Goal: Download file/media

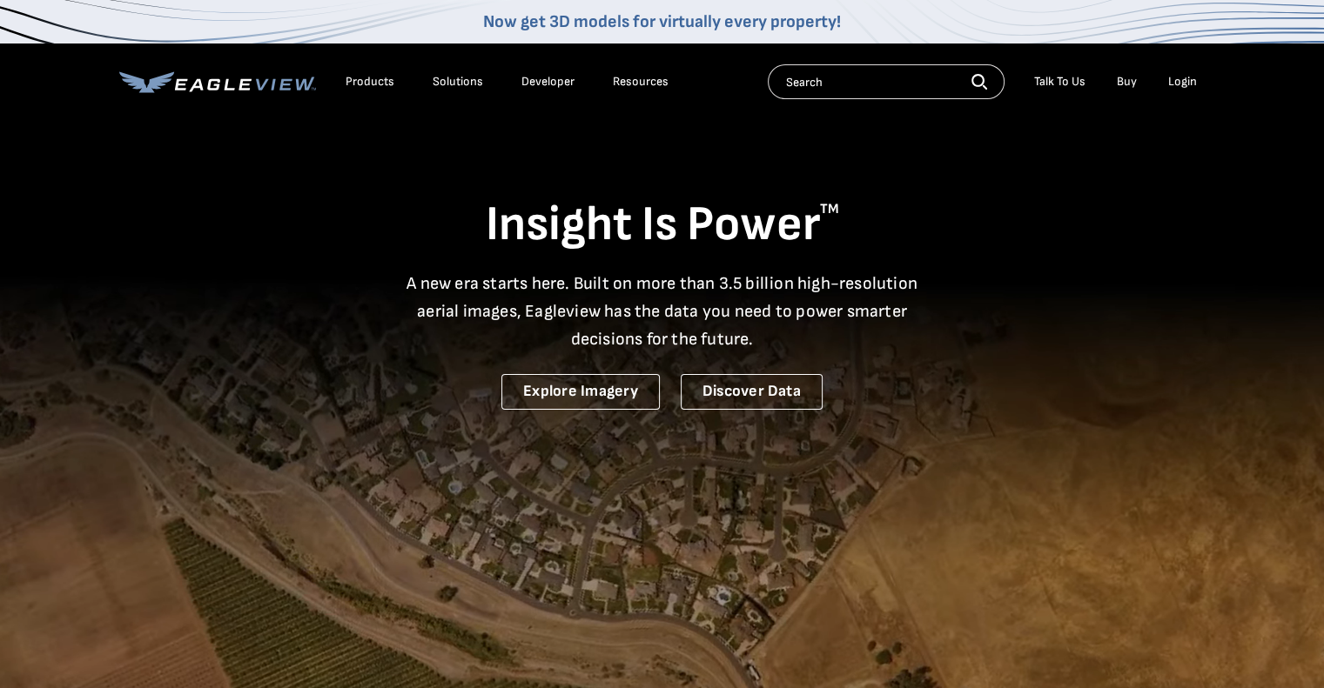
click at [1169, 76] on div "Login" at bounding box center [1182, 82] width 29 height 16
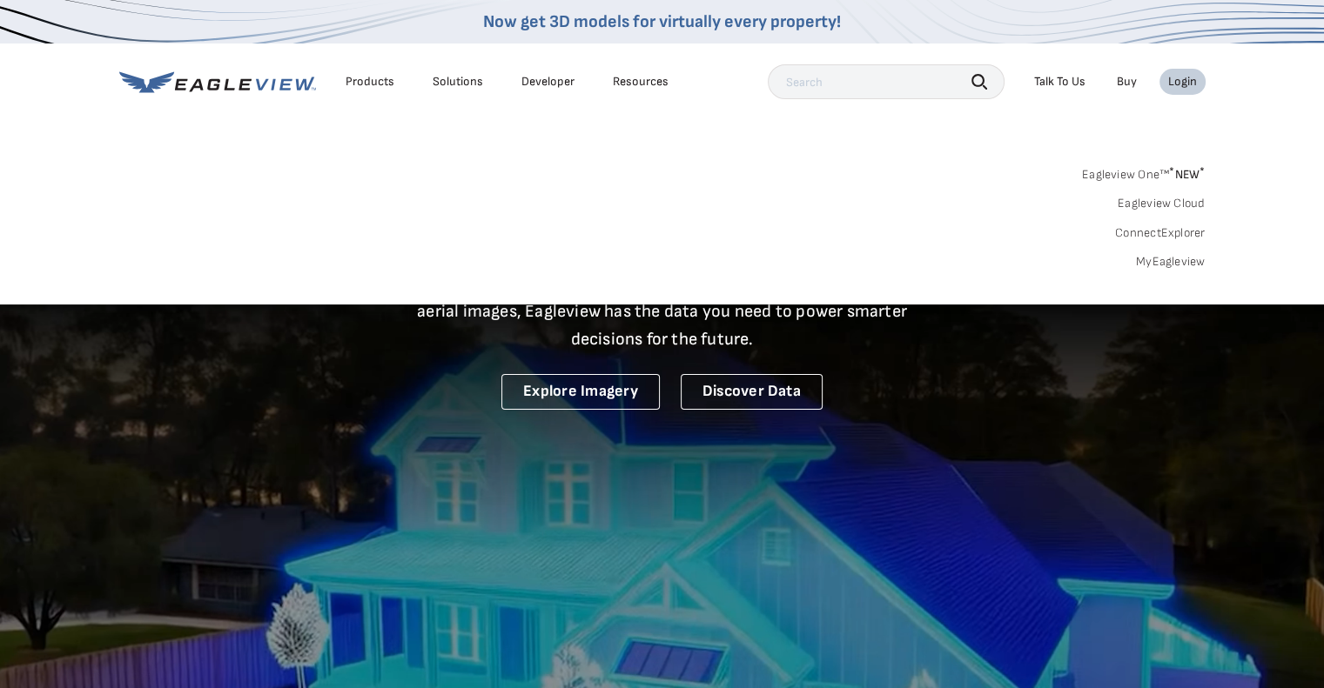
click at [1164, 259] on link "MyEagleview" at bounding box center [1171, 262] width 70 height 16
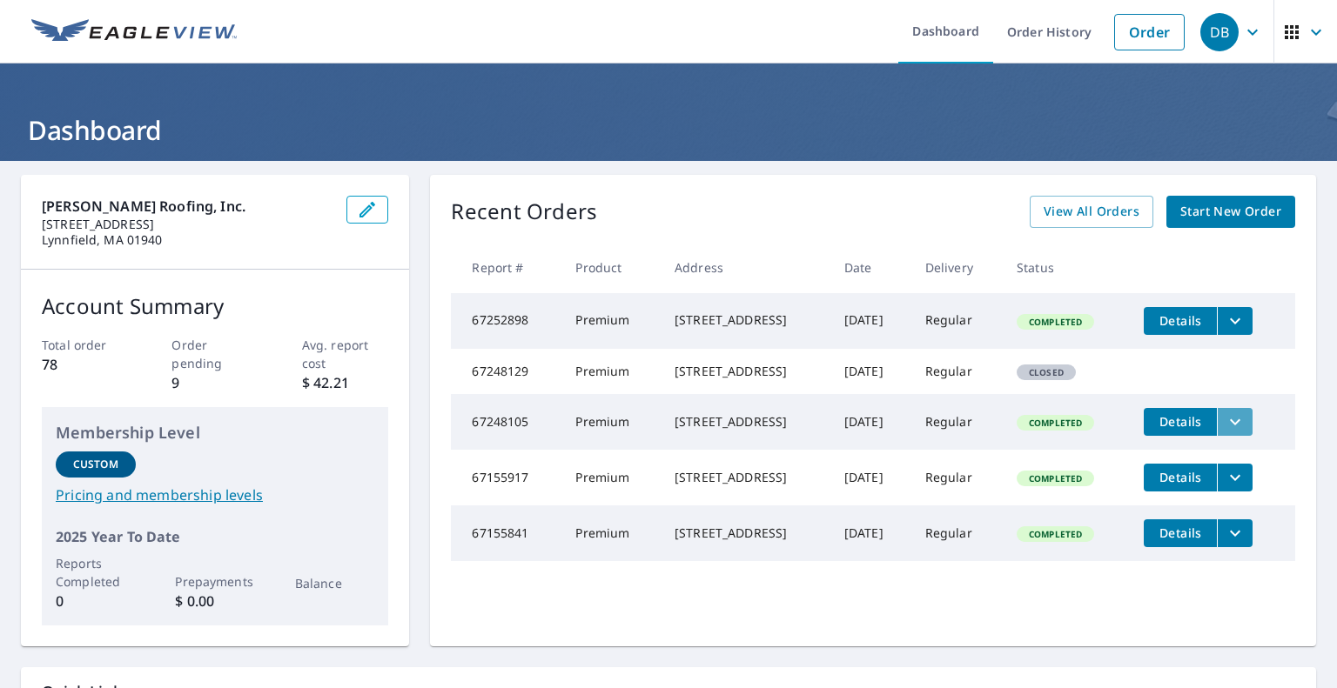
click at [1239, 433] on icon "filesDropdownBtn-67248105" at bounding box center [1235, 422] width 21 height 21
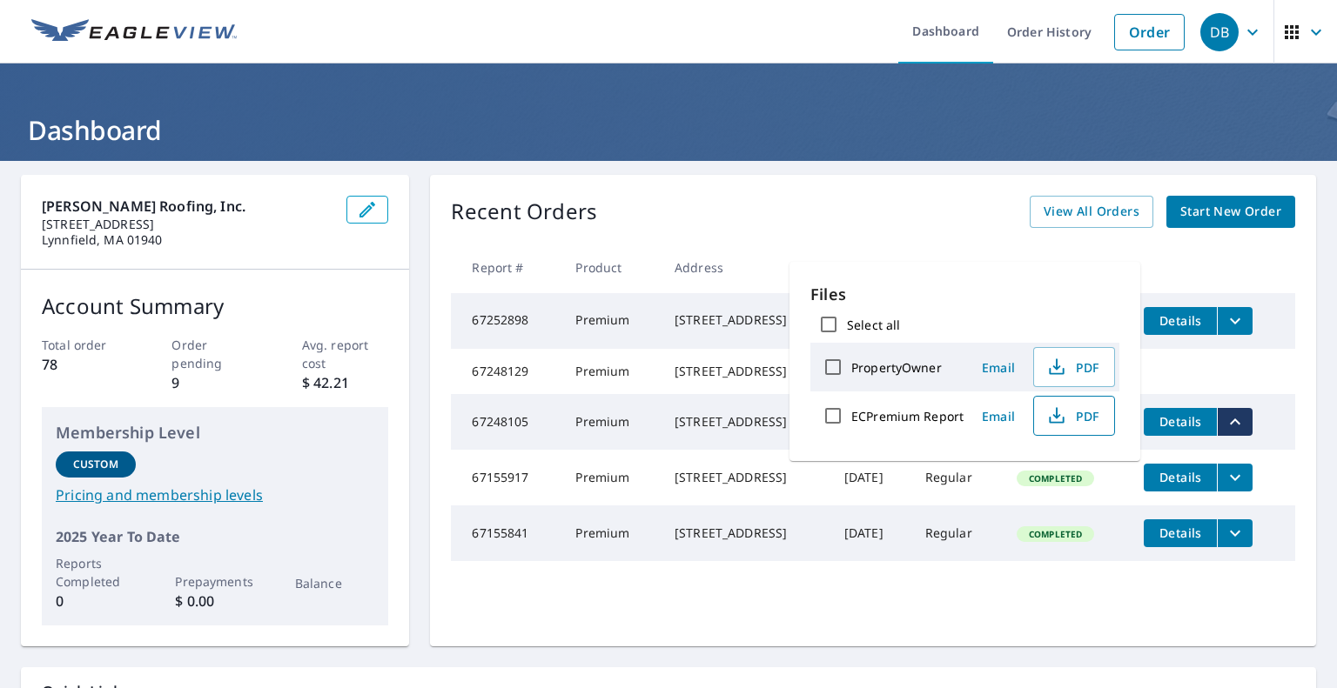
click at [1081, 406] on span "PDF" at bounding box center [1072, 416] width 56 height 21
